Goal: Task Accomplishment & Management: Use online tool/utility

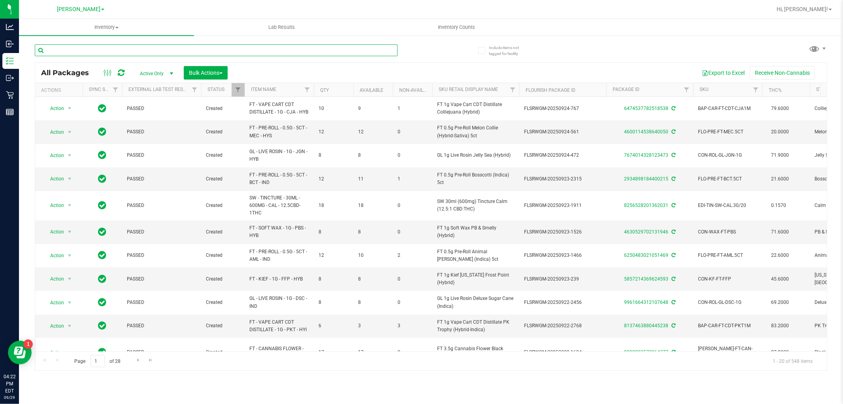
click at [73, 48] on input "text" at bounding box center [216, 50] width 363 height 12
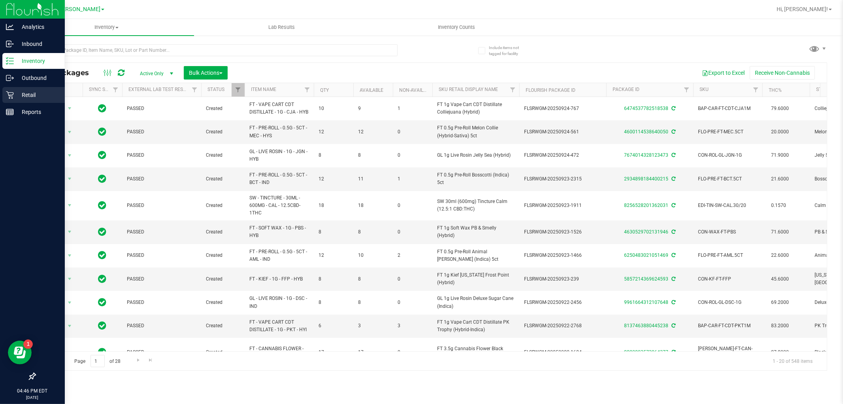
drag, startPoint x: 28, startPoint y: 92, endPoint x: 22, endPoint y: 93, distance: 5.7
click at [27, 93] on p "Retail" at bounding box center [37, 94] width 47 height 9
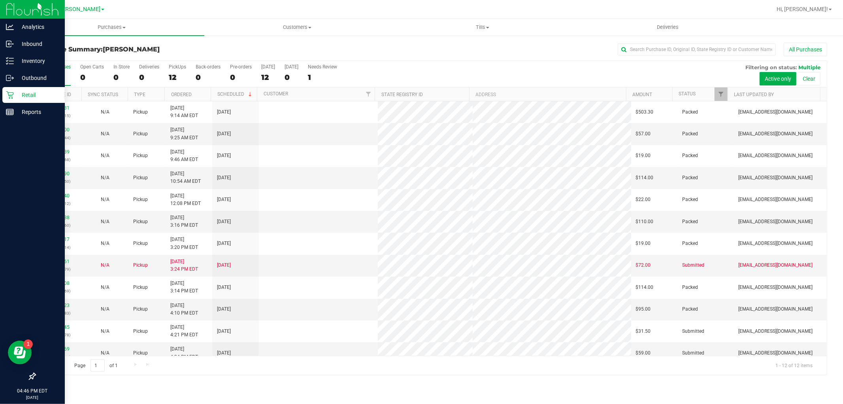
scroll to position [8, 0]
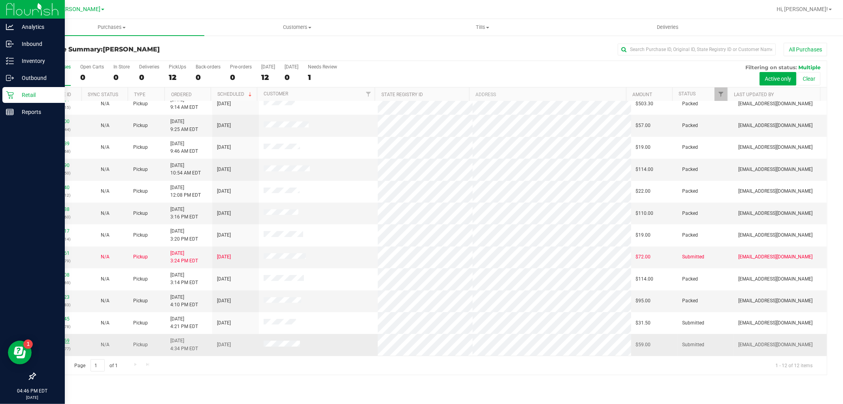
click at [54, 342] on link "12026469" at bounding box center [58, 341] width 22 height 6
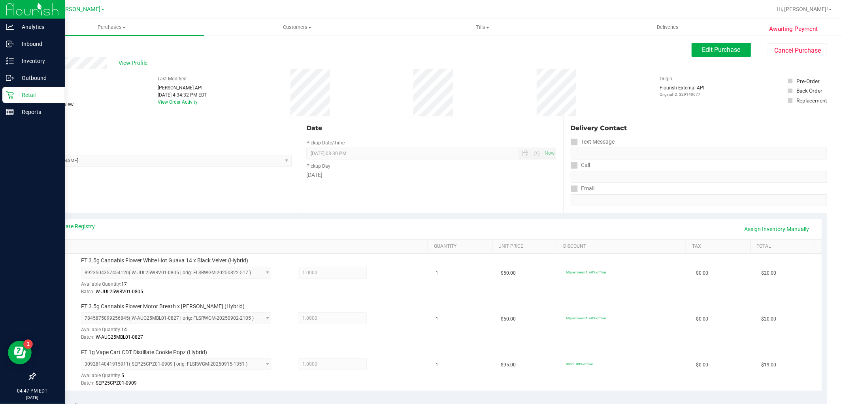
scroll to position [219, 0]
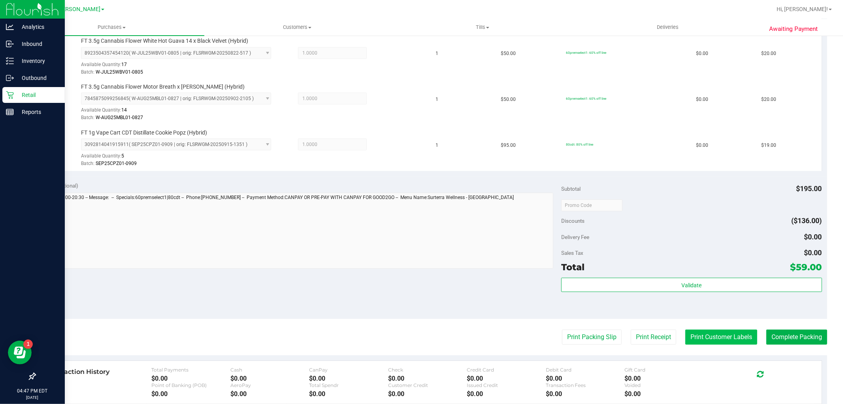
click at [736, 341] on button "Print Customer Labels" at bounding box center [721, 336] width 72 height 15
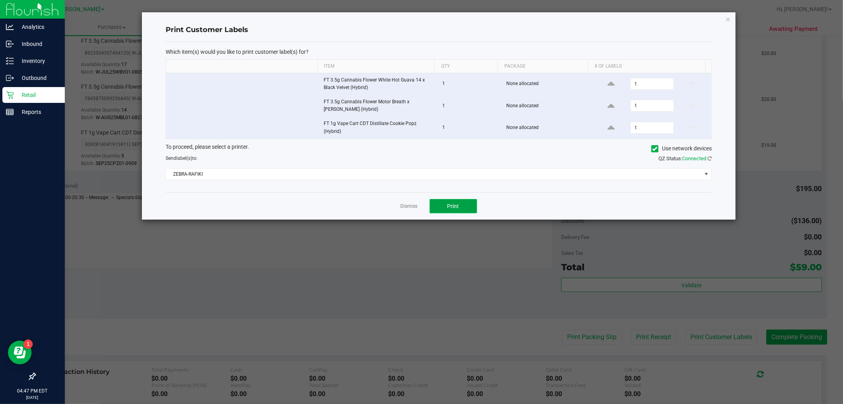
click at [461, 203] on button "Print" at bounding box center [453, 206] width 47 height 14
click at [413, 205] on link "Dismiss" at bounding box center [409, 206] width 17 height 7
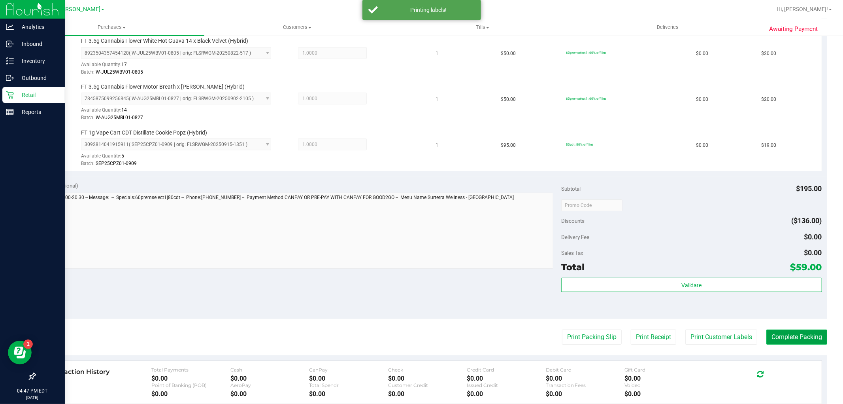
click at [783, 333] on button "Complete Packing" at bounding box center [796, 336] width 61 height 15
